Goal: Information Seeking & Learning: Find specific fact

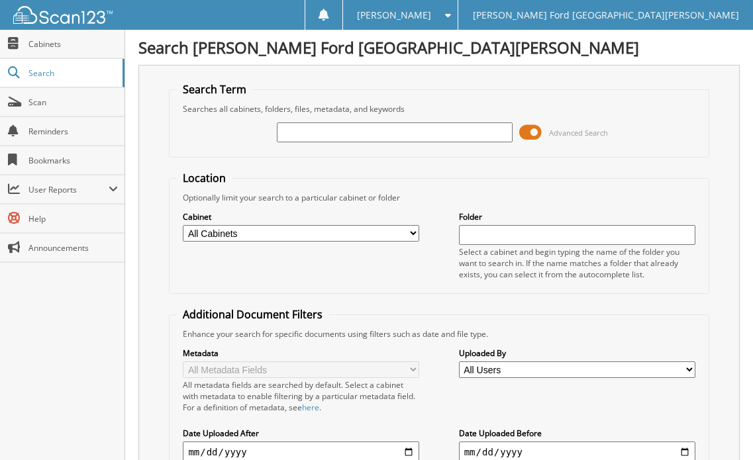
click at [527, 134] on span at bounding box center [530, 133] width 23 height 20
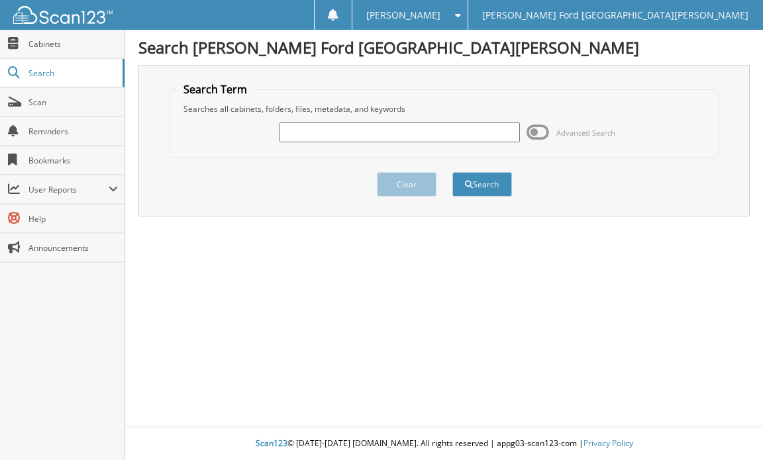
click at [444, 135] on input "text" at bounding box center [399, 133] width 240 height 20
type input "2252157"
click at [475, 186] on button "Search" at bounding box center [482, 184] width 60 height 25
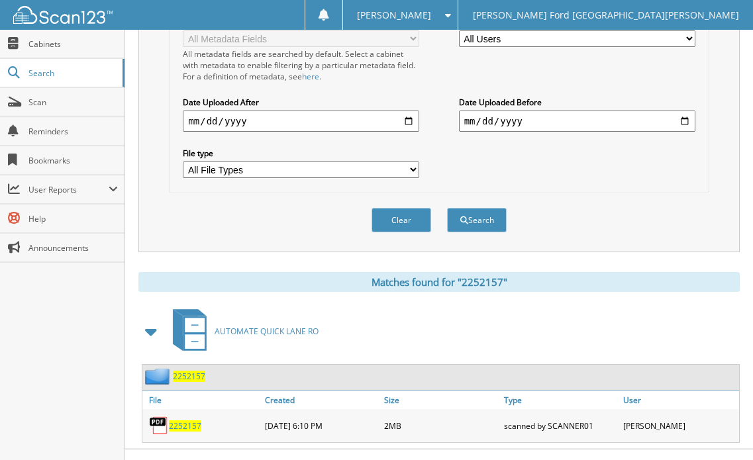
scroll to position [354, 0]
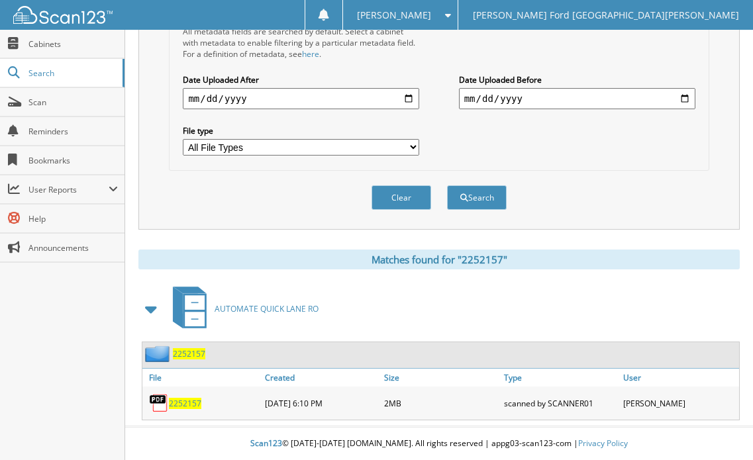
click at [194, 404] on span "2252157" at bounding box center [185, 403] width 32 height 11
